Goal: Answer question/provide support: Share knowledge or assist other users

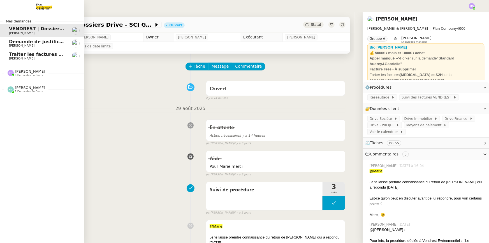
click at [52, 43] on span "Demande de justificatifs Pennylane - [DATE]" at bounding box center [65, 41] width 112 height 5
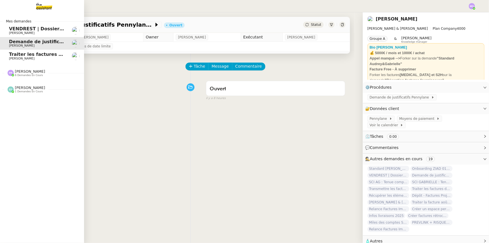
click at [56, 59] on span "[PERSON_NAME]" at bounding box center [37, 58] width 57 height 3
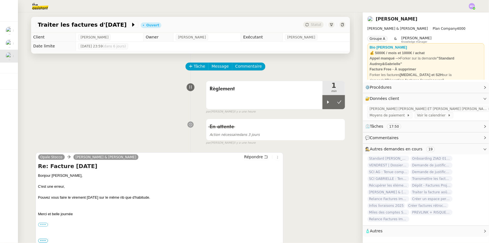
click at [57, 105] on div "Règlement 1 min false par [PERSON_NAME] il y a une heure" at bounding box center [191, 96] width 310 height 36
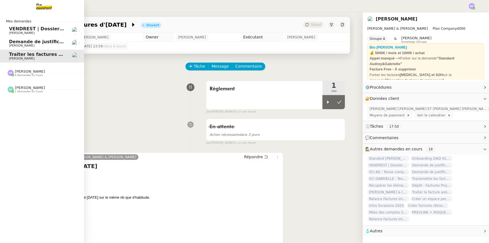
click at [29, 42] on span "Demande de justificatifs Pennylane - [DATE]" at bounding box center [65, 41] width 112 height 5
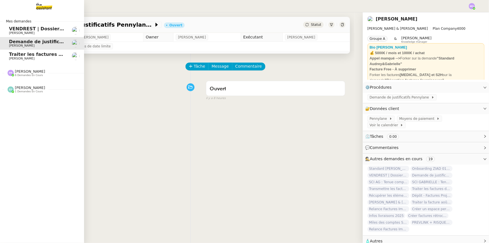
click at [39, 31] on span "[PERSON_NAME]" at bounding box center [37, 32] width 57 height 3
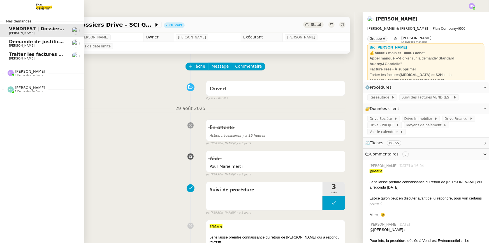
click at [49, 57] on span "[PERSON_NAME]" at bounding box center [37, 58] width 57 height 3
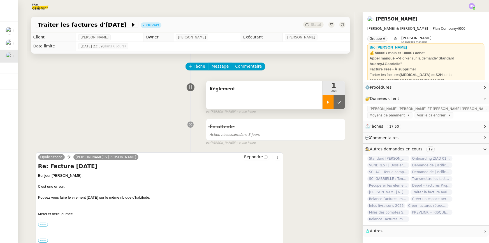
click at [326, 101] on icon at bounding box center [328, 102] width 4 height 4
click at [412, 107] on span "[PERSON_NAME] [PERSON_NAME] ET [PERSON_NAME] [PERSON_NAME]" at bounding box center [429, 109] width 118 height 6
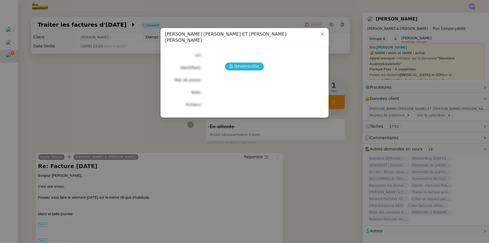
click at [242, 63] on span "Déverrouiller" at bounding box center [247, 66] width 26 height 6
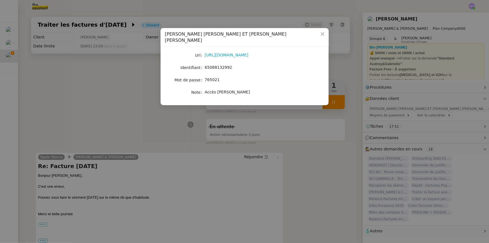
click at [219, 65] on span "65088132992" at bounding box center [218, 67] width 27 height 4
copy span "65088132992"
click at [103, 77] on nz-modal-container "Crédit Agricole - [PERSON_NAME] ET [PERSON_NAME] [PERSON_NAME] [URL][DOMAIN_NAM…" at bounding box center [244, 121] width 489 height 243
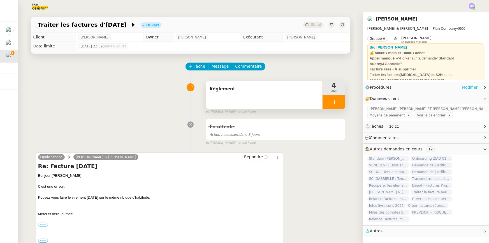
click at [468, 87] on link "Modifier" at bounding box center [470, 87] width 16 height 6
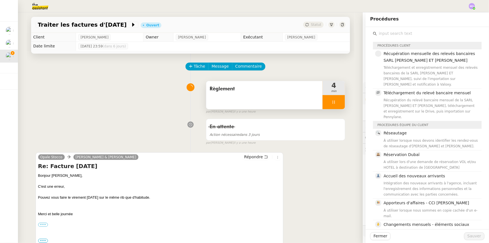
click at [385, 33] on input "text" at bounding box center [429, 34] width 105 height 8
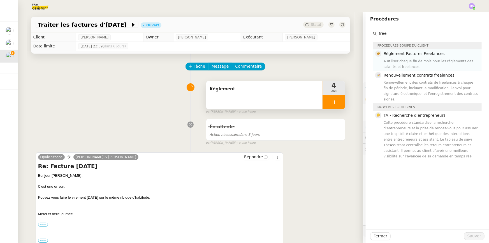
type input "freel"
click at [401, 57] on div "Règlement Factures Freelances A utiliser chaque fin de mois pour les règlements…" at bounding box center [431, 59] width 95 height 19
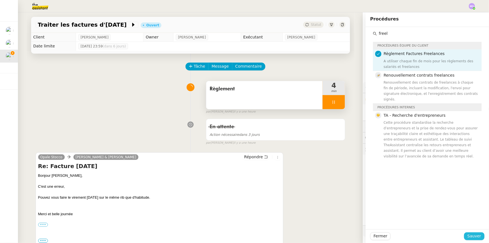
click at [469, 234] on span "Sauver" at bounding box center [475, 236] width 14 height 6
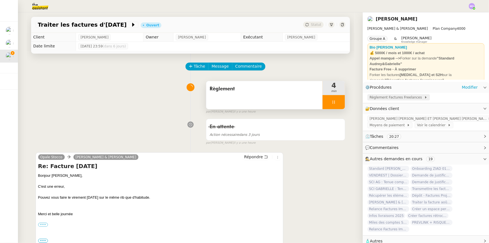
click at [388, 100] on span "Règlement Factures Freelances" at bounding box center [397, 98] width 55 height 6
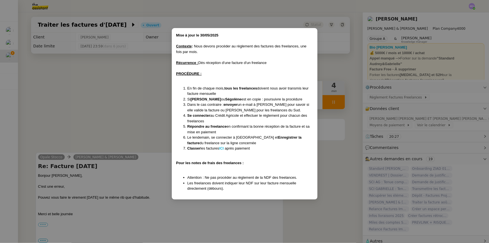
click at [224, 149] on strong "ICI" at bounding box center [221, 148] width 5 height 4
click at [134, 81] on nz-modal-container "﻿Mise à jour le [DATE] Contexte : Nous devons procéder au règlement des facture…" at bounding box center [244, 121] width 489 height 243
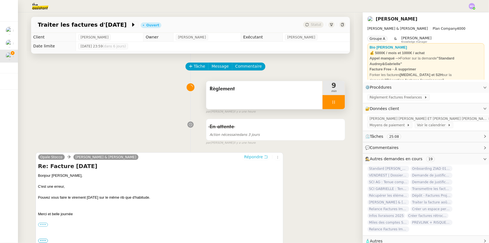
click at [248, 156] on span "Répondre" at bounding box center [253, 157] width 19 height 6
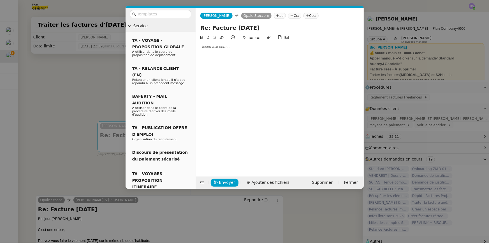
click at [85, 63] on nz-modal-container "Service TA - VOYAGE - PROPOSITION GLOBALE A utiliser dans le cadre de propositi…" at bounding box center [244, 121] width 489 height 243
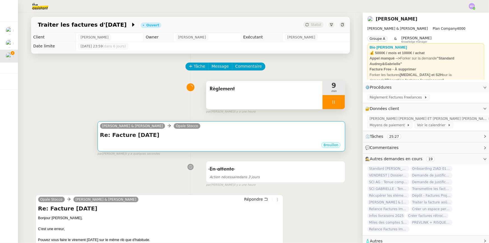
click at [201, 127] on div "[PERSON_NAME] & [PERSON_NAME]" at bounding box center [221, 127] width 243 height 8
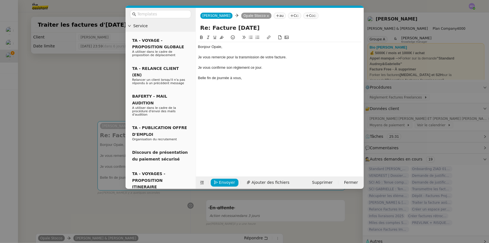
click at [214, 56] on div "Je vous remercie pour la transmission de votre facture." at bounding box center [280, 57] width 164 height 5
click at [217, 65] on div "Je vous confirme son règlement ce jour." at bounding box center [280, 67] width 164 height 5
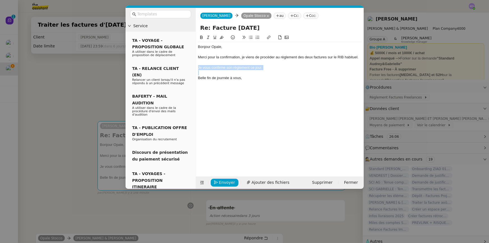
click at [217, 65] on div "Je vous confirme son règlement ce jour." at bounding box center [280, 67] width 164 height 5
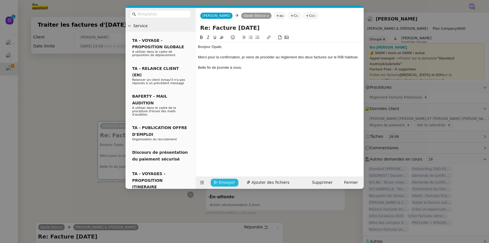
click at [222, 180] on span "Envoyer" at bounding box center [227, 182] width 16 height 6
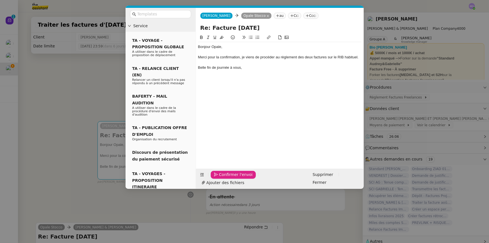
click at [222, 178] on span "Confirmer l'envoi" at bounding box center [236, 174] width 34 height 6
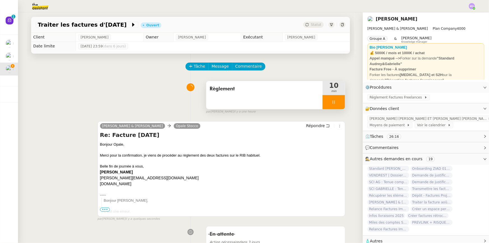
click at [334, 104] on div at bounding box center [334, 102] width 22 height 14
click at [337, 104] on icon at bounding box center [339, 102] width 4 height 4
click at [314, 26] on span "Statut" at bounding box center [316, 25] width 10 height 4
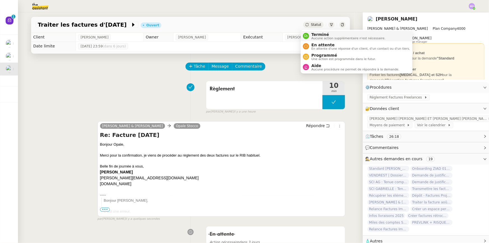
click at [320, 34] on span "Terminé" at bounding box center [349, 34] width 74 height 4
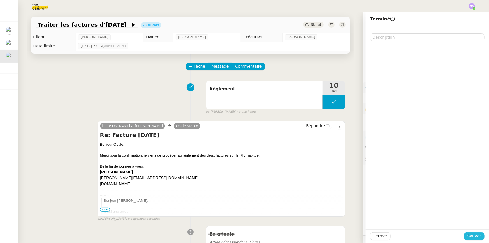
click at [475, 235] on span "Sauver" at bounding box center [475, 236] width 14 height 6
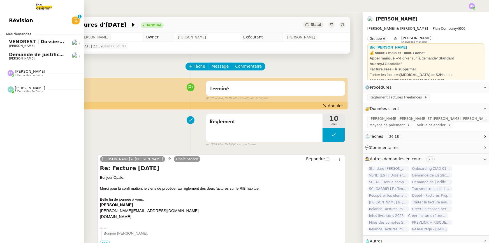
click at [46, 41] on span "VENDREST | Dossiers Drive - SCI Gabrielle" at bounding box center [62, 41] width 106 height 5
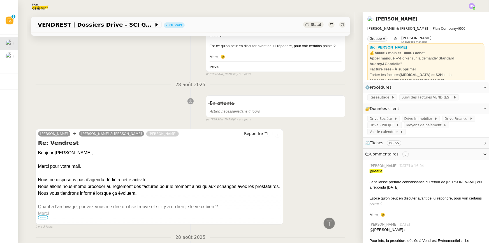
scroll to position [255, 0]
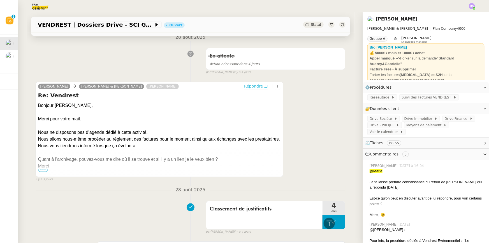
click at [245, 83] on span "Répondre" at bounding box center [253, 86] width 19 height 6
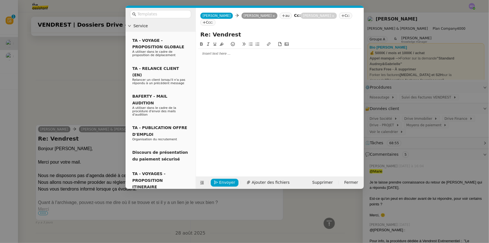
scroll to position [298, 0]
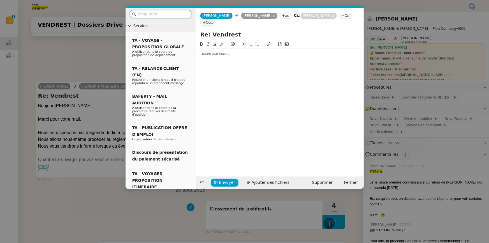
click at [82, 45] on nz-modal-container "Service TA - VOYAGE - PROPOSITION GLOBALE A utiliser dans le cadre de propositi…" at bounding box center [244, 121] width 489 height 243
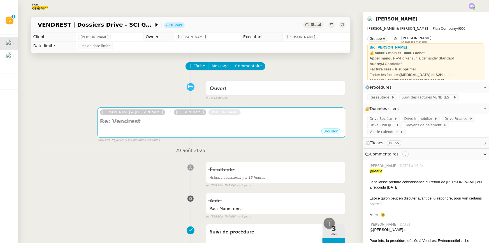
scroll to position [0, 0]
click at [194, 64] on span "Tâche" at bounding box center [199, 66] width 11 height 6
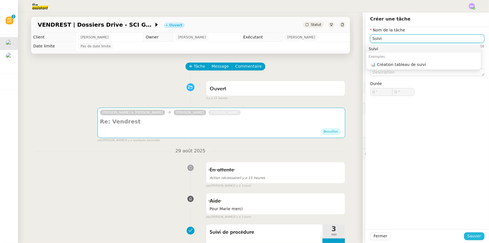
type input "Suivi"
drag, startPoint x: 471, startPoint y: 237, endPoint x: 372, endPoint y: 211, distance: 102.3
click at [469, 236] on span "Sauver" at bounding box center [475, 236] width 14 height 6
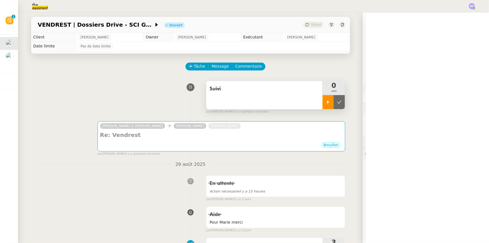
click at [326, 101] on div at bounding box center [328, 102] width 11 height 14
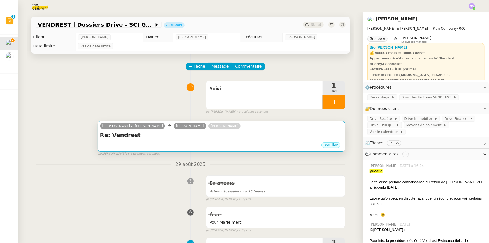
click at [221, 143] on div "Brouillon" at bounding box center [221, 146] width 243 height 8
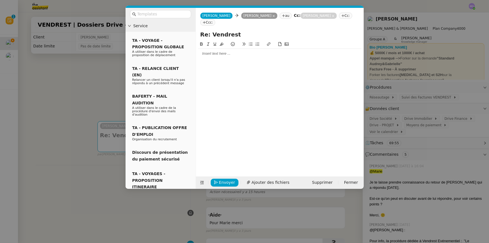
click at [212, 54] on div at bounding box center [280, 53] width 164 height 5
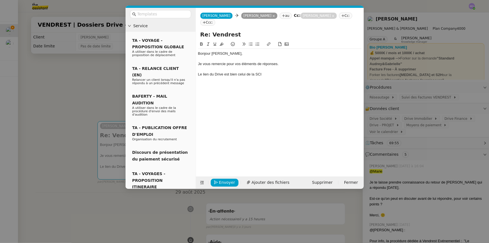
click at [80, 79] on nz-modal-container "Service TA - VOYAGE - PROPOSITION GLOBALE A utiliser dans le cadre de propositi…" at bounding box center [244, 121] width 489 height 243
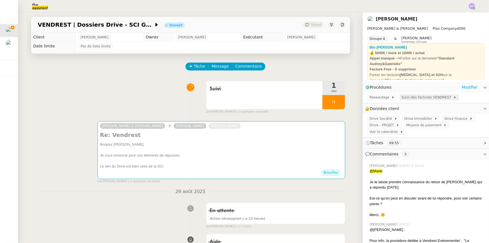
click at [410, 97] on span "Suivi des Factures VENDREST" at bounding box center [428, 98] width 52 height 6
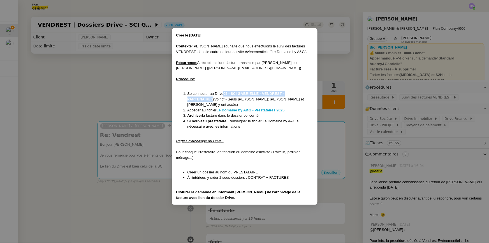
drag, startPoint x: 314, startPoint y: 94, endPoint x: 225, endPoint y: 94, distance: 89.2
click at [225, 94] on div "Créé le [DATE] Contexte : [PERSON_NAME] souhaite que nous effectuions le suivi …" at bounding box center [245, 116] width 146 height 177
copy strong "05 - SCI GABRIELLE - VENDREST - PARTENAIRES"
click at [144, 146] on nz-modal-container "Créé le [DATE] Contexte : [PERSON_NAME] souhaite que nous effectuions le suivi …" at bounding box center [244, 121] width 489 height 243
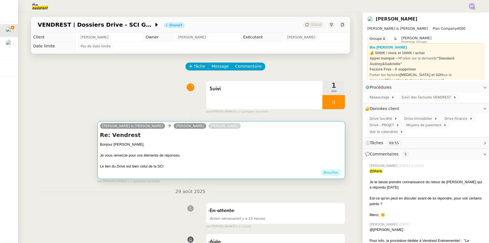
click at [193, 144] on div "Bonjour [PERSON_NAME]," at bounding box center [221, 145] width 243 height 6
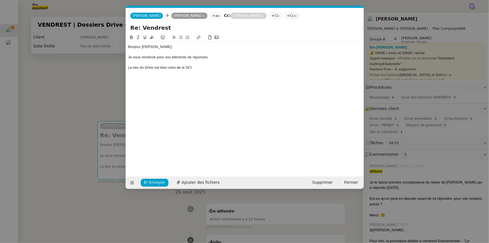
scroll to position [0, 12]
click at [203, 67] on div "Le lien du Drive est bien celui de la SCI" at bounding box center [245, 67] width 234 height 5
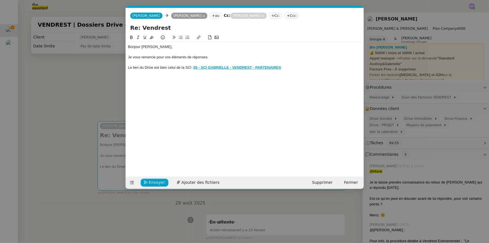
click at [92, 83] on nz-modal-container "Service TA - VOYAGE - PROPOSITION GLOBALE A utiliser dans le cadre de propositi…" at bounding box center [244, 121] width 489 height 243
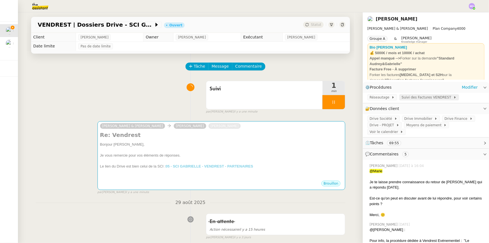
click at [408, 98] on span "Suivi des Factures VENDREST" at bounding box center [428, 98] width 52 height 6
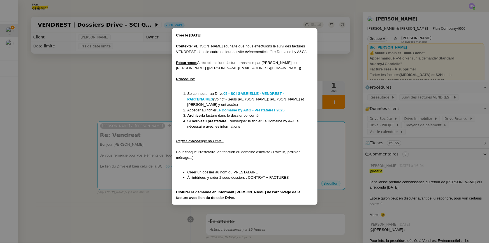
click at [151, 95] on nz-modal-container "Créé le [DATE] Contexte : [PERSON_NAME] souhaite que nous effectuions le suivi …" at bounding box center [244, 121] width 489 height 243
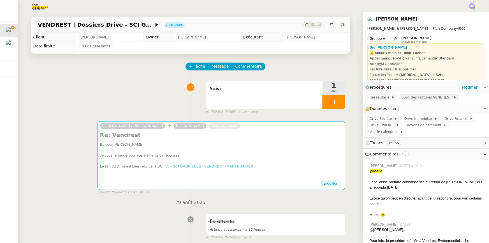
click at [416, 99] on span "Suivi des Factures VENDREST" at bounding box center [428, 98] width 52 height 6
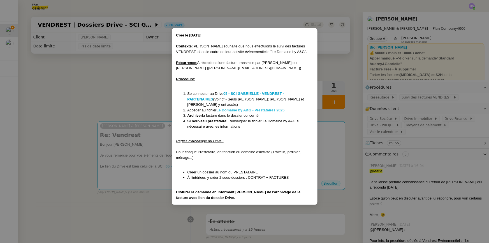
click at [254, 108] on strong "Le Domaine by A&G - Prestataires 2025" at bounding box center [251, 110] width 68 height 4
click at [247, 93] on strong "05 - SCI GABRIELLE - VENDREST - PARTENAIRES" at bounding box center [236, 96] width 97 height 10
click at [140, 105] on nz-modal-container "Créé le [DATE] Contexte : [PERSON_NAME] souhaite que nous effectuions le suivi …" at bounding box center [244, 121] width 489 height 243
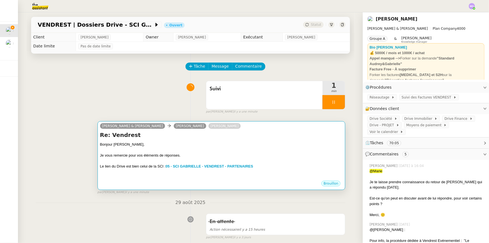
click at [155, 146] on div "Bonjour [PERSON_NAME]," at bounding box center [221, 145] width 243 height 6
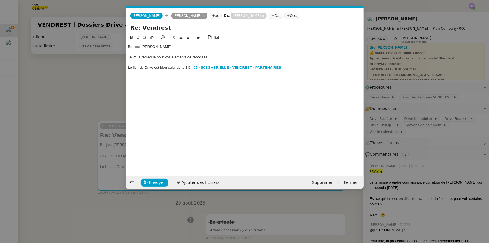
scroll to position [0, 12]
click at [292, 66] on div "Le lien du Drive est bien celui de la SCI : 05 - SCI GABRIELLE - VENDREST - PAR…" at bounding box center [245, 67] width 234 height 5
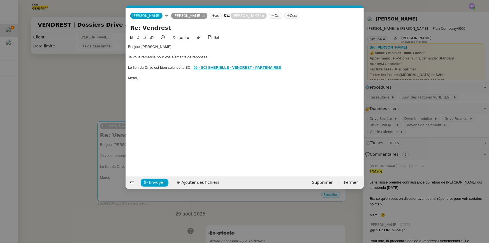
click at [72, 84] on nz-modal-container "Service TA - VOYAGE - PROPOSITION GLOBALE A utiliser dans le cadre de propositi…" at bounding box center [244, 121] width 489 height 243
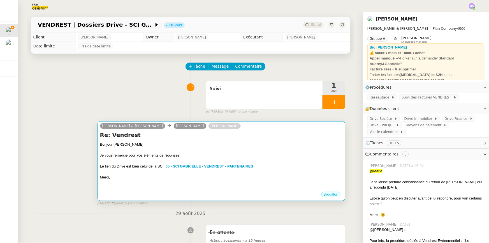
click at [187, 138] on h4 "Re: Vendrest" at bounding box center [221, 135] width 243 height 8
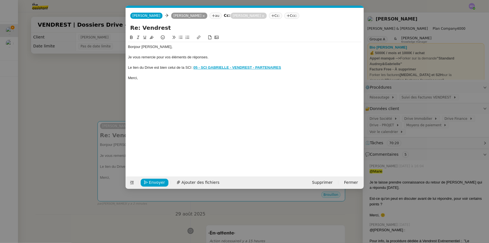
click at [149, 77] on div "Merci," at bounding box center [245, 77] width 234 height 5
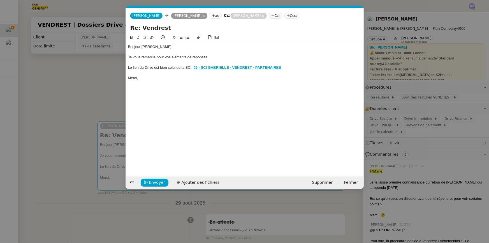
click at [157, 68] on div "Le lien du Drive est bien celui de la SCI : 05 - SCI GABRIELLE - VENDREST - PAR…" at bounding box center [245, 67] width 234 height 5
click at [77, 89] on nz-modal-container "Service TA - VOYAGE - PROPOSITION GLOBALE A utiliser dans le cadre de propositi…" at bounding box center [244, 121] width 489 height 243
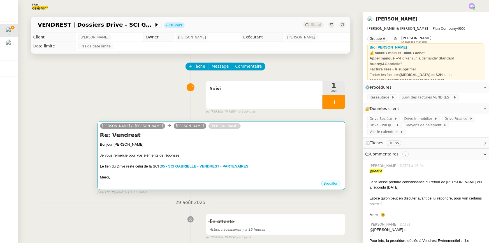
click at [210, 137] on h4 "Re: Vendrest" at bounding box center [221, 135] width 243 height 8
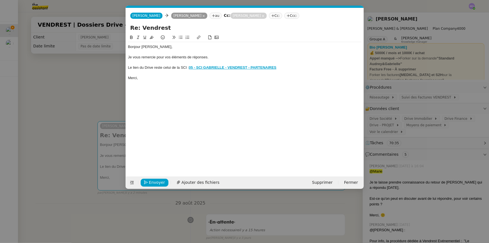
click at [91, 102] on nz-modal-container "Service TA - VOYAGE - PROPOSITION GLOBALE A utiliser dans le cadre de propositi…" at bounding box center [244, 121] width 489 height 243
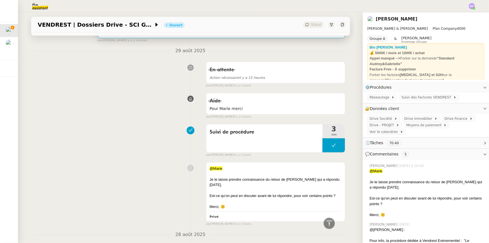
scroll to position [76, 0]
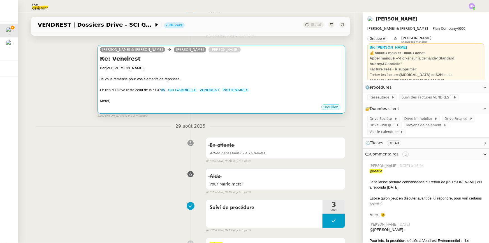
click at [167, 74] on div at bounding box center [221, 74] width 243 height 6
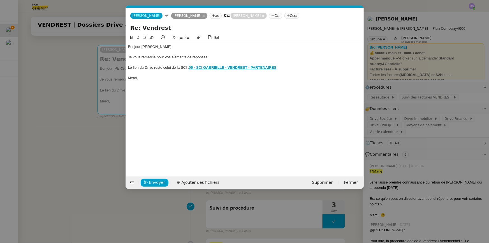
scroll to position [0, 12]
click at [208, 55] on div "Je vous remercie pour vos éléments de réponses." at bounding box center [245, 57] width 234 height 5
click at [156, 79] on div "Merci," at bounding box center [245, 77] width 234 height 5
click at [156, 182] on span "Envoyer" at bounding box center [157, 182] width 16 height 6
click at [156, 182] on span "Confirmer l'envoi" at bounding box center [166, 182] width 34 height 6
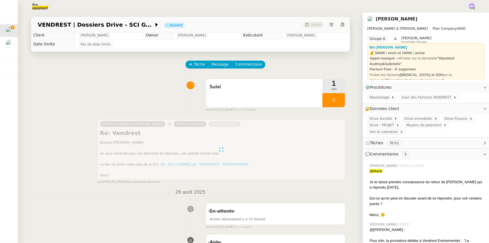
scroll to position [0, 0]
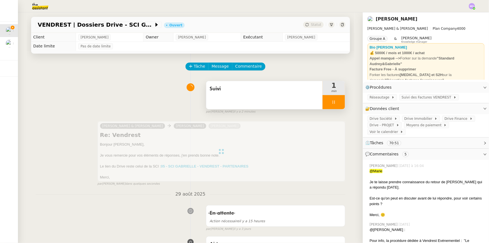
click at [337, 105] on div at bounding box center [334, 102] width 22 height 14
click at [337, 105] on button at bounding box center [339, 102] width 11 height 14
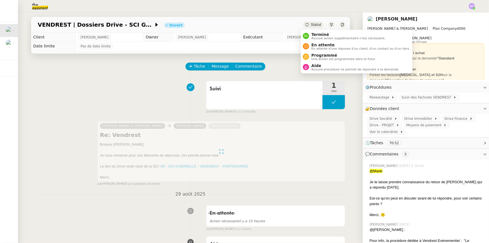
click at [311, 25] on span "Statut" at bounding box center [316, 25] width 10 height 4
click at [320, 43] on span "En attente" at bounding box center [361, 45] width 99 height 4
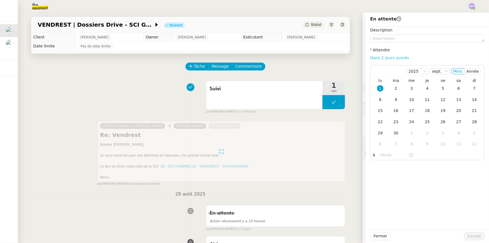
click at [384, 57] on link "Dans 2 jours ouvrés" at bounding box center [390, 58] width 39 height 4
type input "07:00"
click at [440, 89] on div "5" at bounding box center [443, 88] width 6 height 6
click at [468, 238] on span "Sauver" at bounding box center [475, 236] width 14 height 6
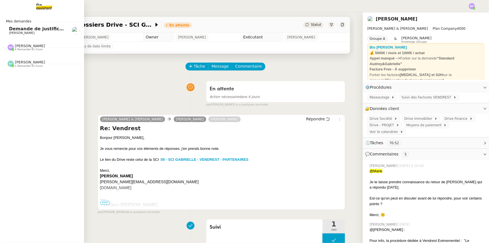
click at [33, 30] on span "Demande de justificatifs Pennylane - [DATE]" at bounding box center [65, 28] width 112 height 5
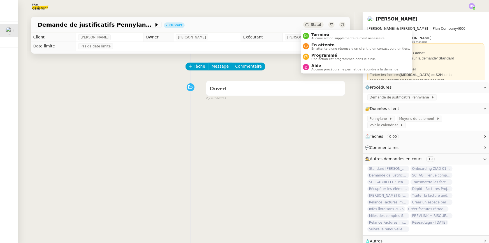
click at [306, 24] on icon at bounding box center [307, 24] width 3 height 3
click at [325, 43] on span "En attente" at bounding box center [361, 45] width 99 height 4
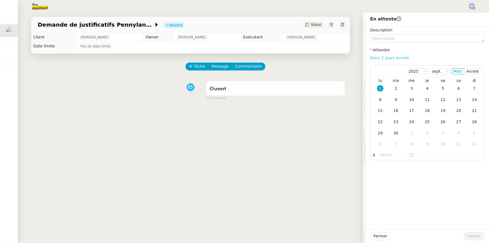
click at [392, 57] on link "Dans 2 jours ouvrés" at bounding box center [390, 58] width 39 height 4
type input "07:00"
click at [393, 88] on div "2" at bounding box center [396, 88] width 6 height 6
click at [471, 236] on span "Sauver" at bounding box center [475, 236] width 14 height 6
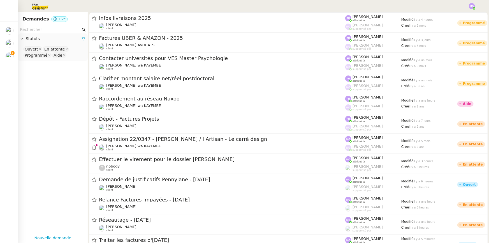
click at [36, 18] on nz-page-header-title "Demandes" at bounding box center [35, 19] width 27 height 8
click at [25, 31] on input "text" at bounding box center [50, 29] width 61 height 6
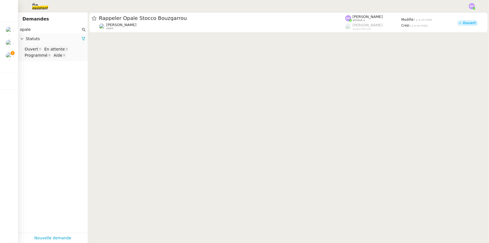
type input "opale"
click at [73, 55] on nz-select-top-control "Ouvert En attente Programmé Aide" at bounding box center [52, 52] width 61 height 13
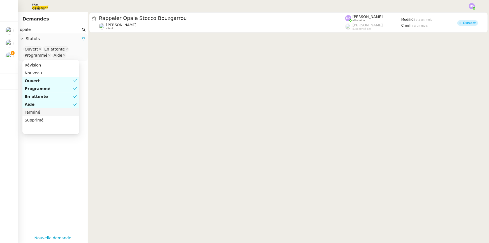
click at [53, 114] on div "Terminé" at bounding box center [51, 112] width 52 height 5
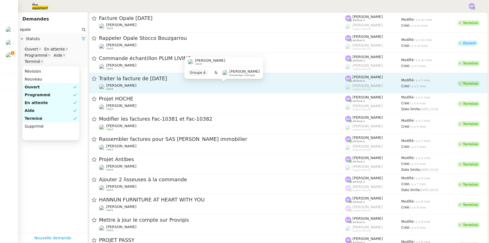
click at [149, 83] on div "Gabrielle Tavernier client" at bounding box center [222, 86] width 247 height 7
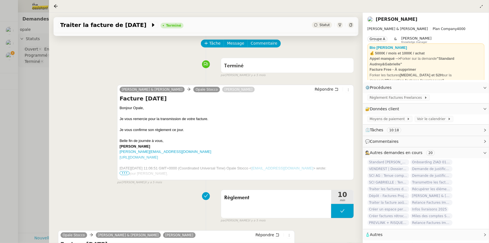
scroll to position [25, 0]
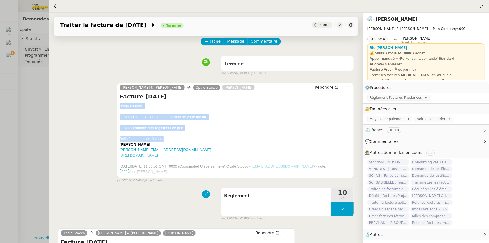
drag, startPoint x: 119, startPoint y: 106, endPoint x: 165, endPoint y: 140, distance: 56.7
click at [165, 140] on div "Bonjour Opale, Je vous remercie pour la transmission de votre facture. Je vous …" at bounding box center [236, 163] width 232 height 120
copy div "Bonjour Opale, Je vous remercie pour la transmission de votre facture. Je vous …"
